Goal: Download file/media

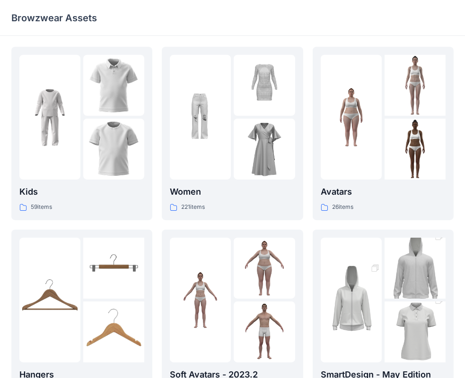
scroll to position [234, 0]
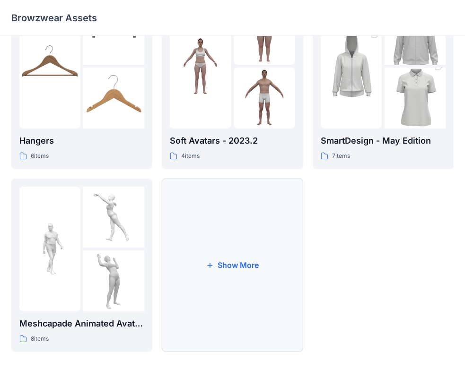
click at [248, 264] on button "Show More" at bounding box center [232, 265] width 141 height 173
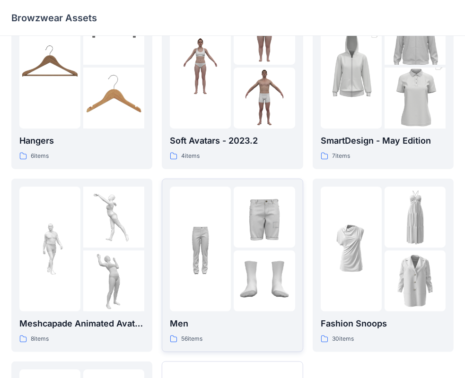
click at [269, 263] on div at bounding box center [264, 281] width 61 height 61
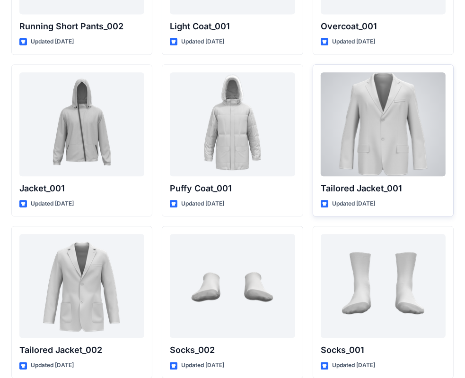
scroll to position [2578, 0]
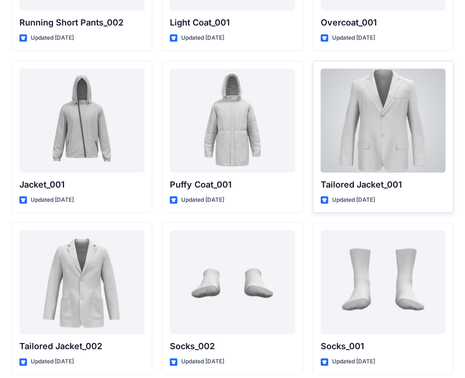
click at [391, 109] on div at bounding box center [382, 121] width 125 height 104
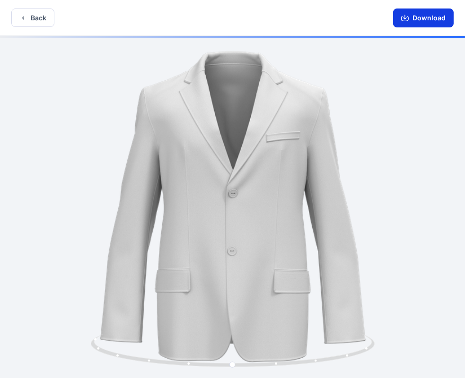
click at [434, 13] on button "Download" at bounding box center [423, 18] width 61 height 19
